Goal: Find specific page/section: Find specific page/section

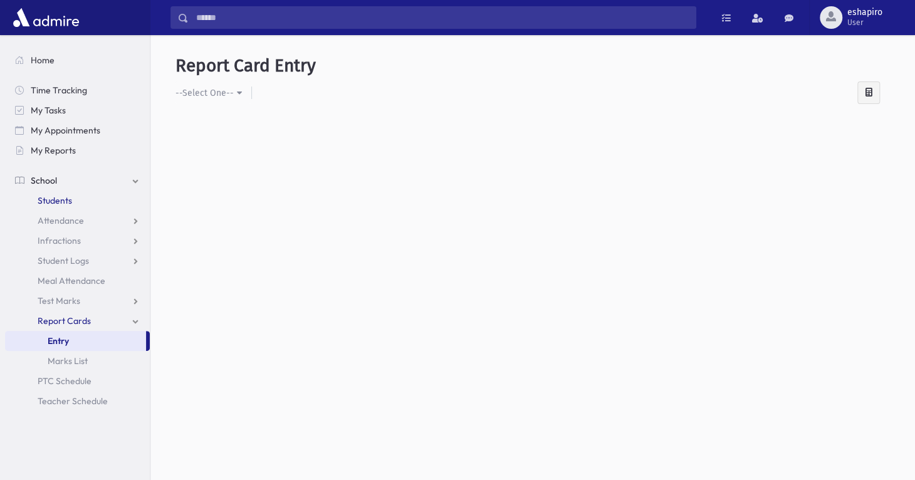
click at [66, 204] on span "Students" at bounding box center [55, 200] width 34 height 11
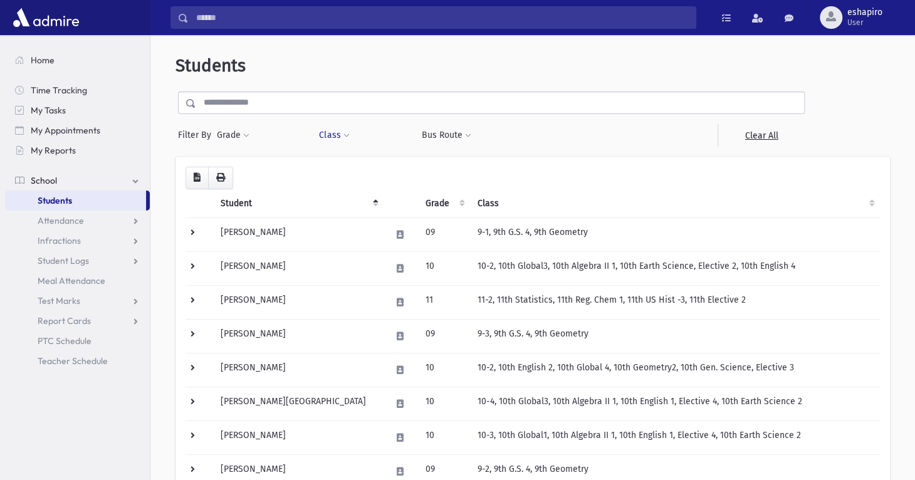
click at [343, 134] on span at bounding box center [346, 136] width 6 height 8
click at [344, 134] on span at bounding box center [346, 136] width 6 height 8
click at [243, 138] on span at bounding box center [246, 136] width 6 height 8
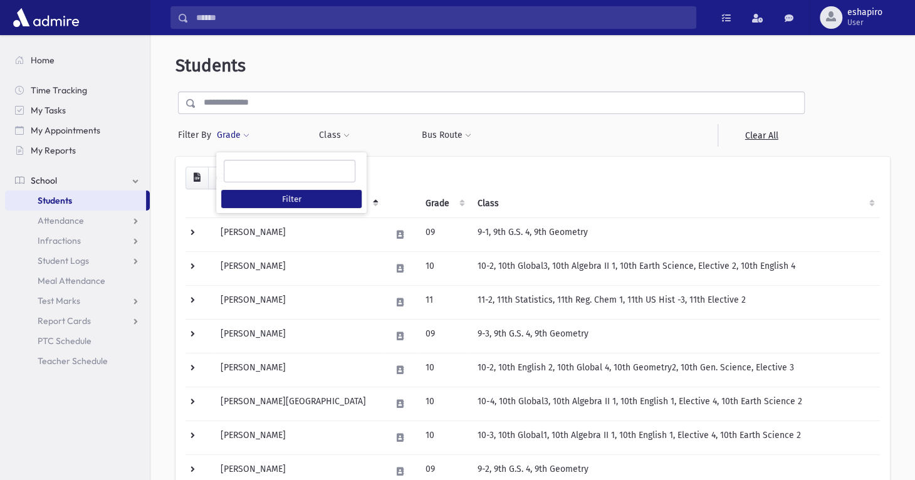
click at [243, 138] on span at bounding box center [246, 136] width 6 height 8
click at [343, 135] on span at bounding box center [346, 136] width 6 height 8
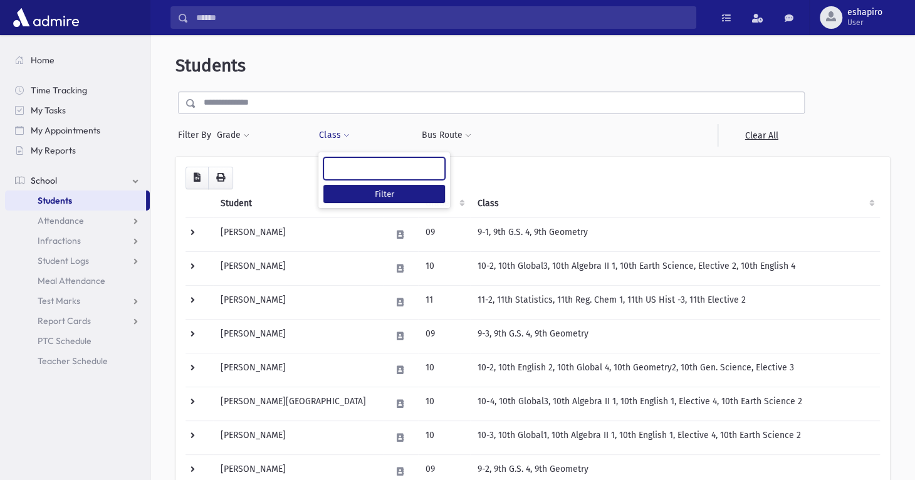
click at [365, 169] on ul at bounding box center [384, 167] width 120 height 19
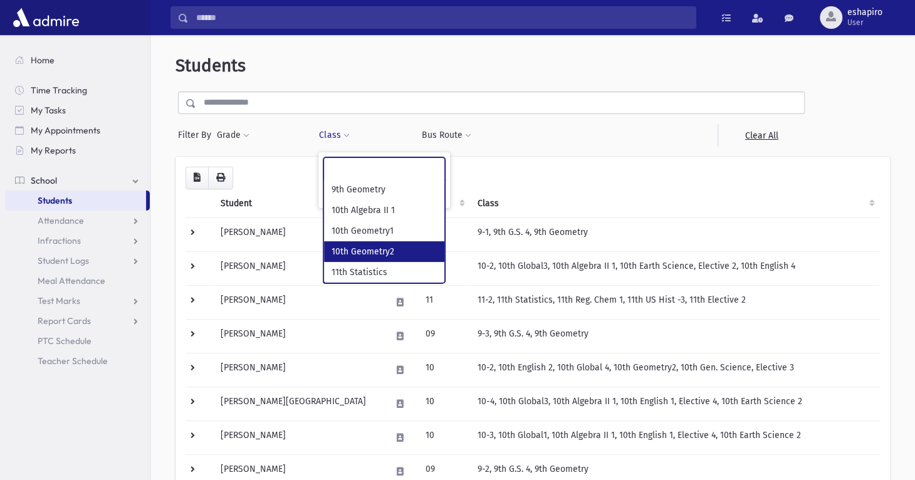
select select "***"
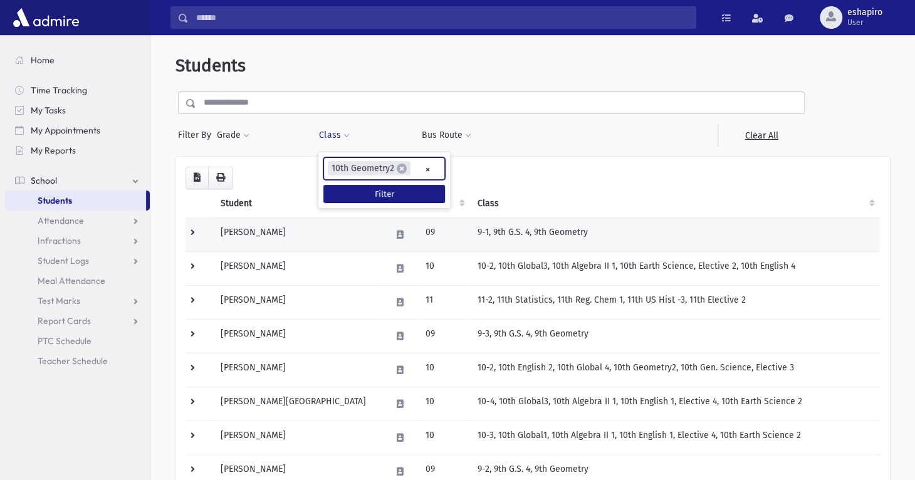
scroll to position [33, 0]
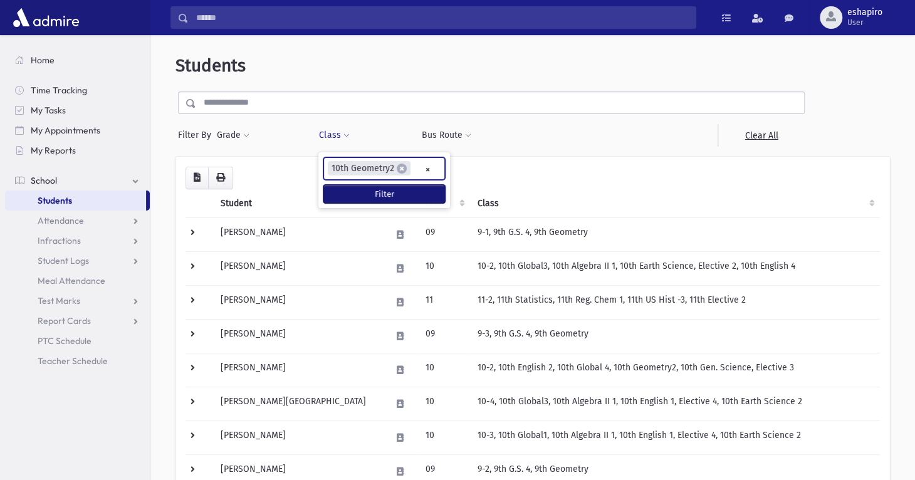
click at [391, 195] on button "Filter" at bounding box center [384, 194] width 122 height 18
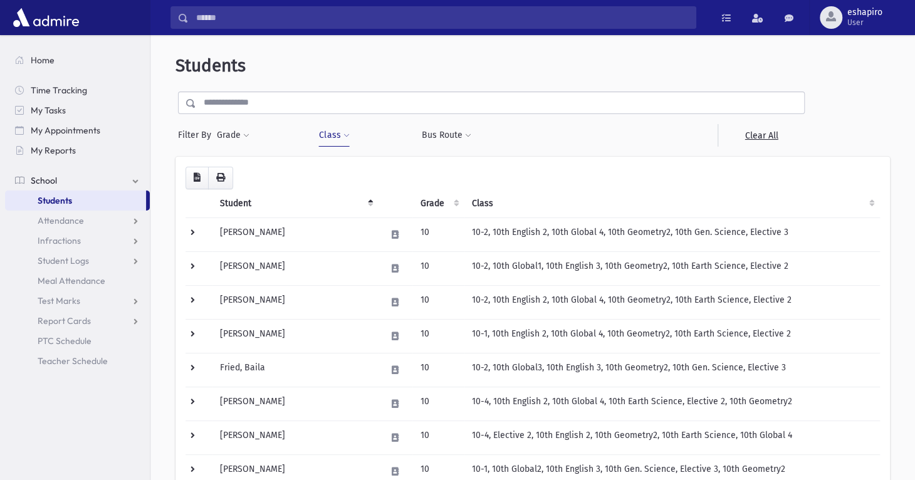
click at [335, 132] on button "Class" at bounding box center [333, 135] width 31 height 23
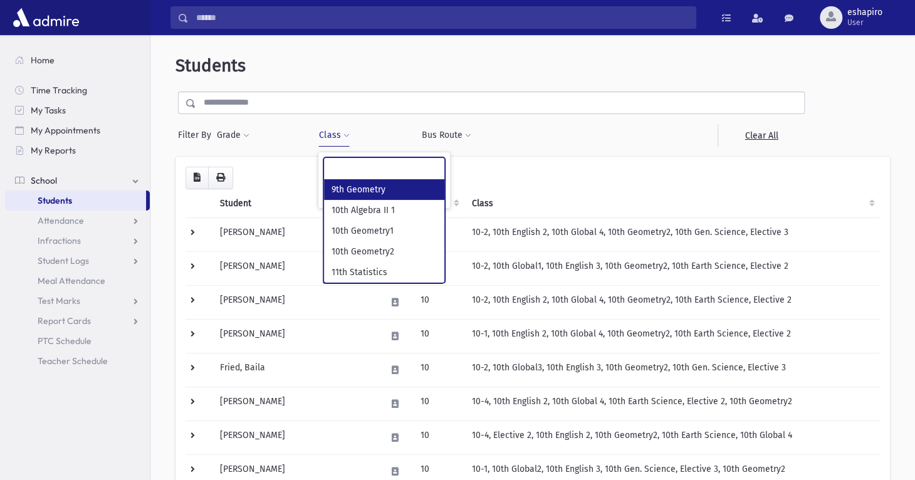
scroll to position [33, 0]
select select "***"
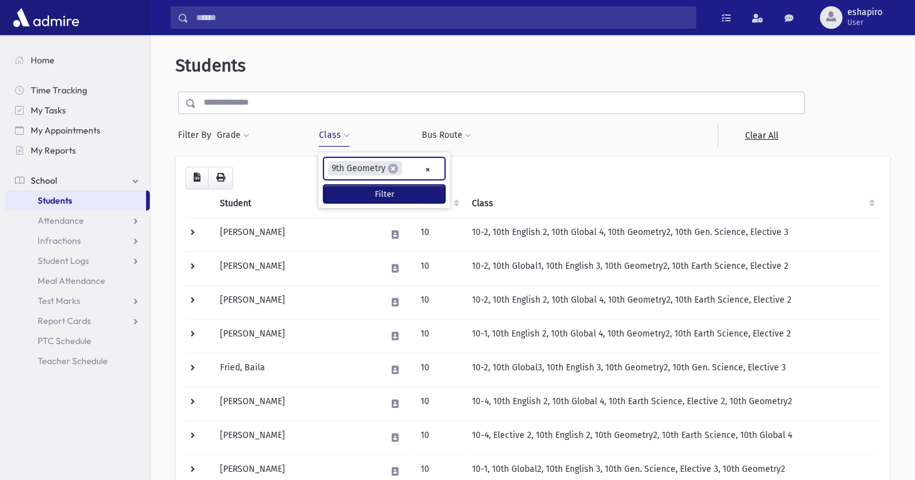
click at [353, 188] on button "Filter" at bounding box center [384, 194] width 122 height 18
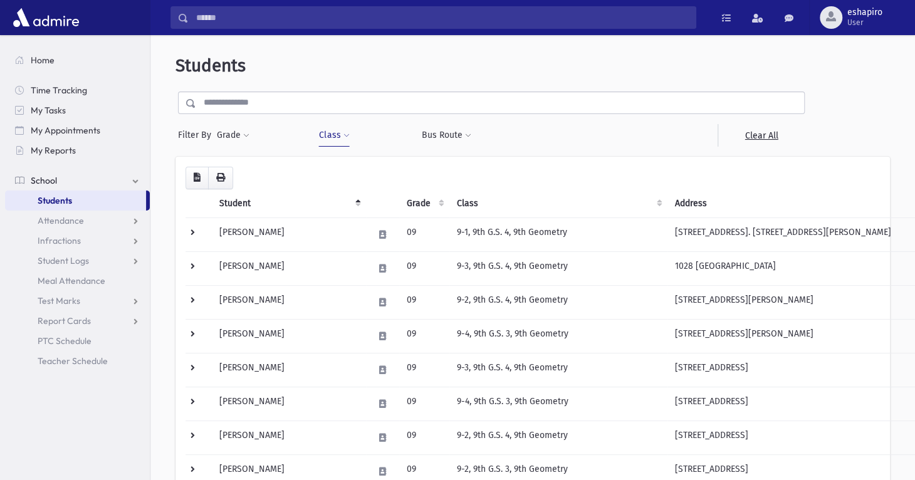
click at [346, 141] on button "Class" at bounding box center [333, 135] width 31 height 23
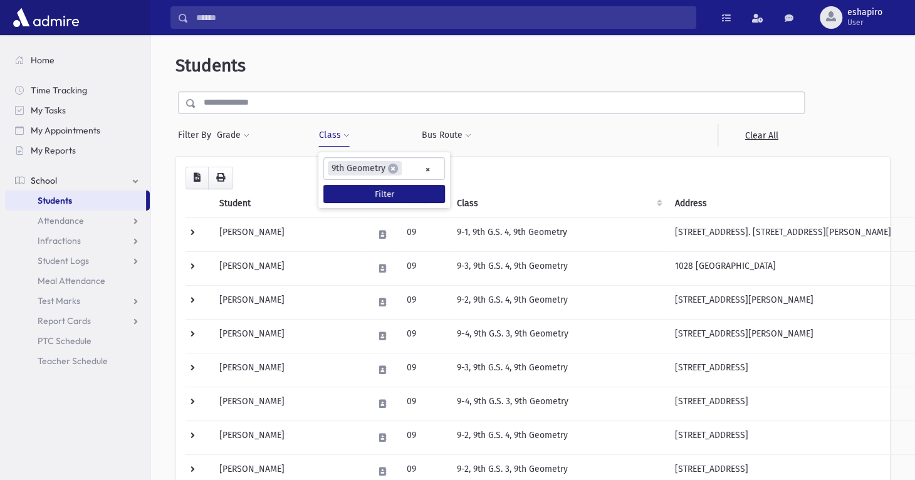
click at [431, 170] on ul "× × 9th Geometry" at bounding box center [384, 168] width 120 height 21
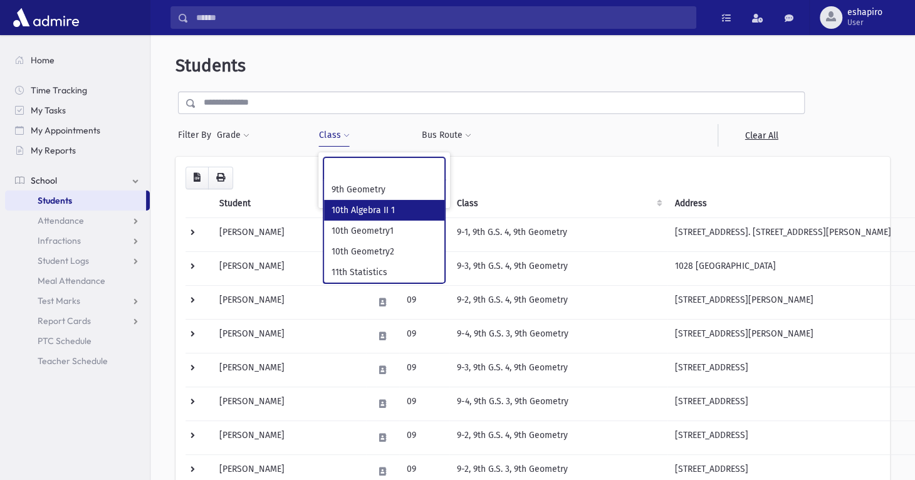
select select "***"
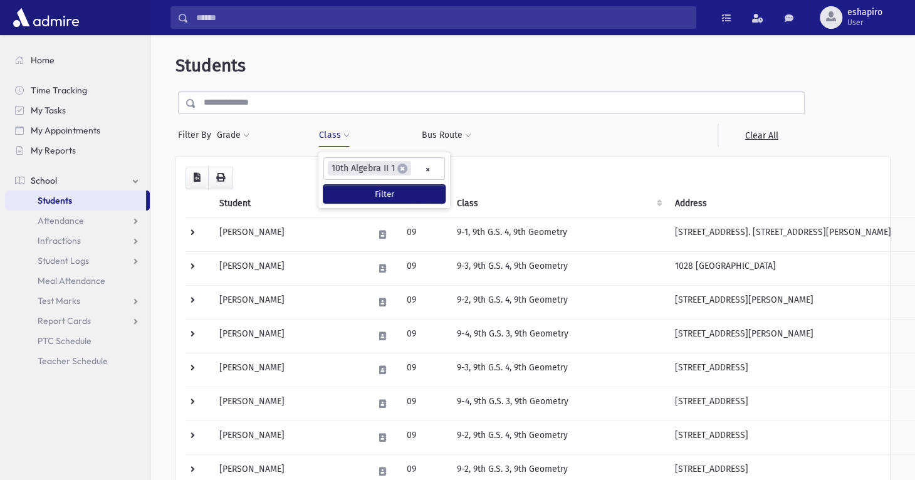
click at [370, 195] on button "Filter" at bounding box center [384, 194] width 122 height 18
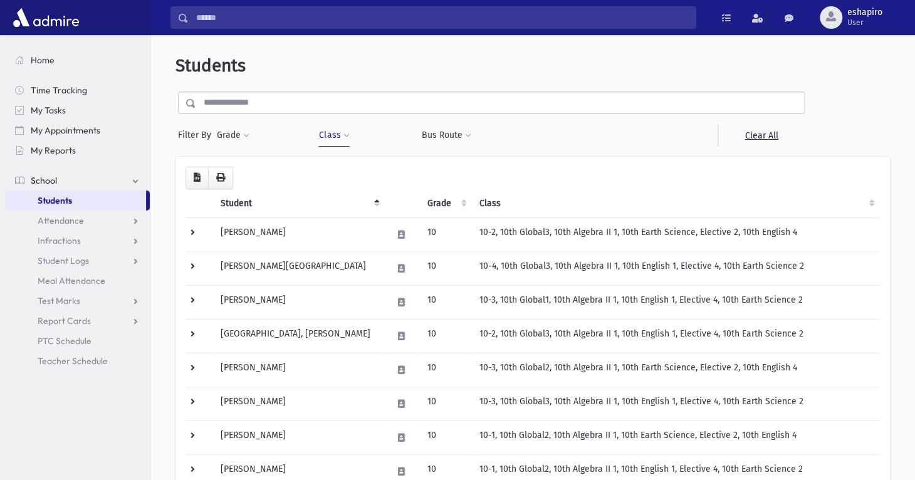
click at [347, 139] on span at bounding box center [346, 136] width 6 height 8
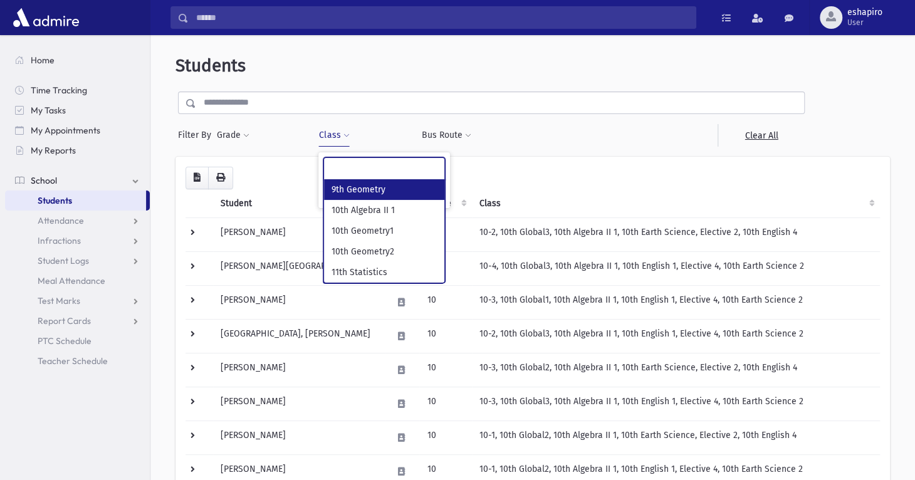
scroll to position [11, 0]
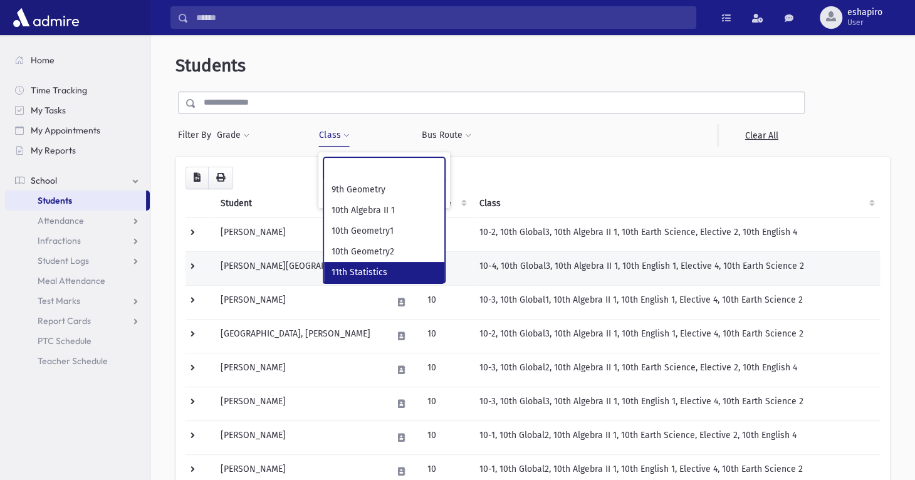
select select "***"
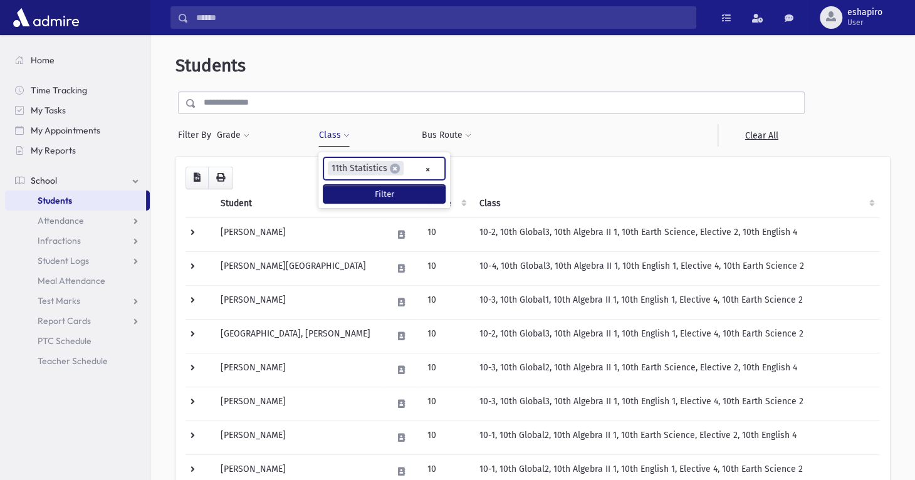
click at [381, 193] on button "Filter" at bounding box center [384, 194] width 122 height 18
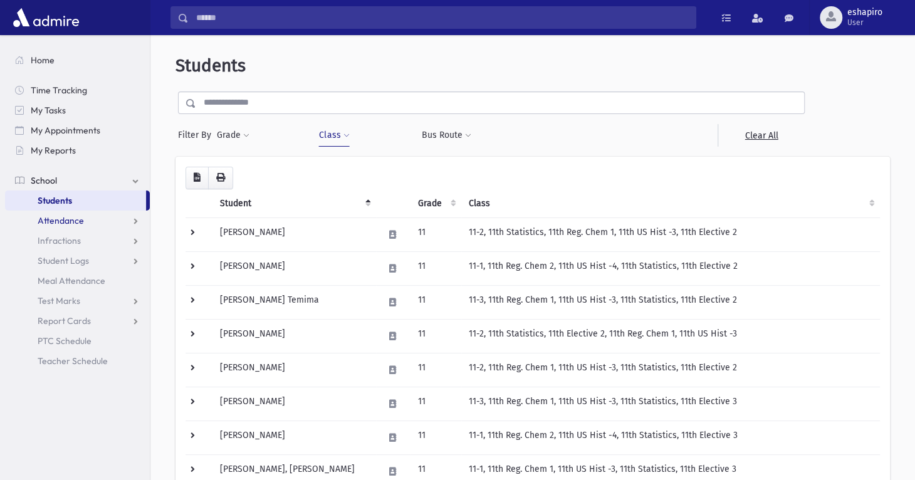
click at [120, 220] on link "Attendance" at bounding box center [77, 221] width 145 height 20
click at [63, 243] on span "Entry" at bounding box center [58, 240] width 21 height 11
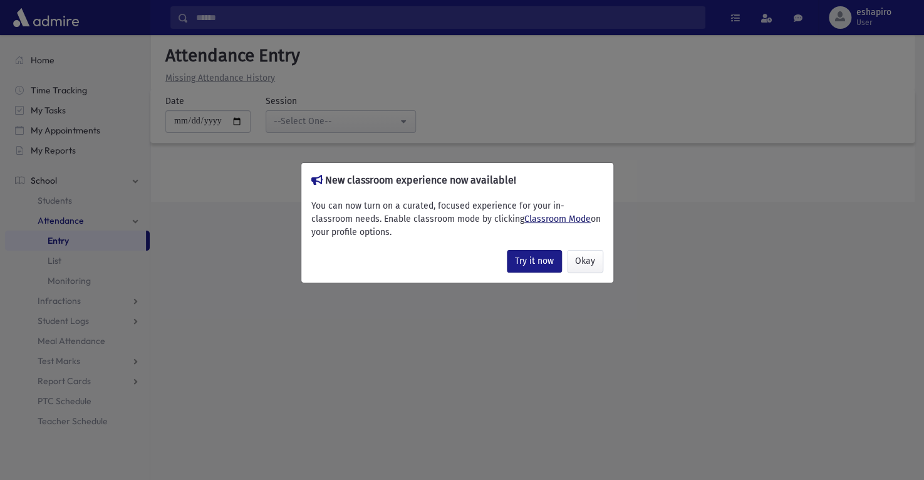
click at [525, 217] on link "Classroom Mode" at bounding box center [558, 219] width 66 height 11
